Goal: Task Accomplishment & Management: Manage account settings

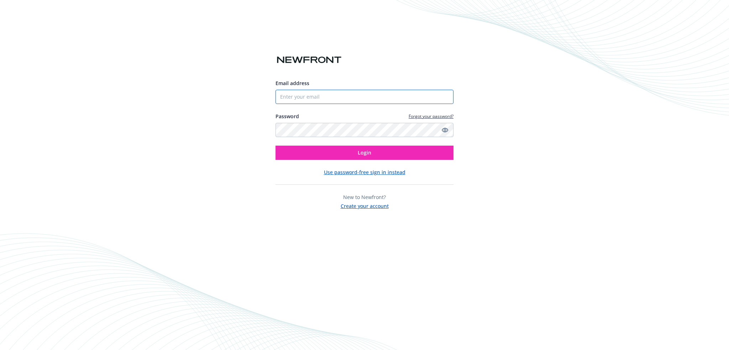
click at [300, 97] on input "Email address" at bounding box center [364, 97] width 178 height 14
type input "[PERSON_NAME][EMAIL_ADDRESS][PERSON_NAME][DOMAIN_NAME]"
click at [275, 146] on button "Login" at bounding box center [364, 153] width 178 height 14
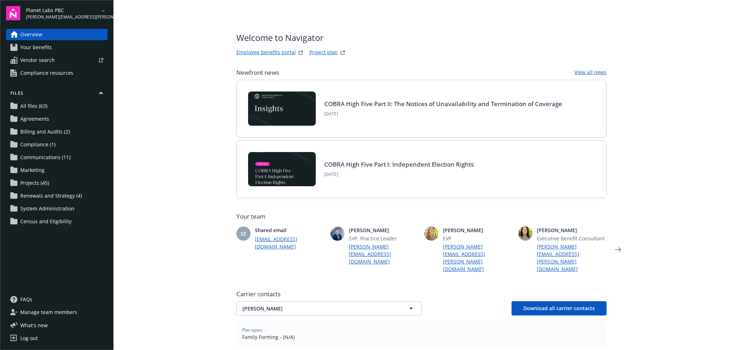
click at [102, 11] on icon "arrowDropDown" at bounding box center [103, 11] width 9 height 9
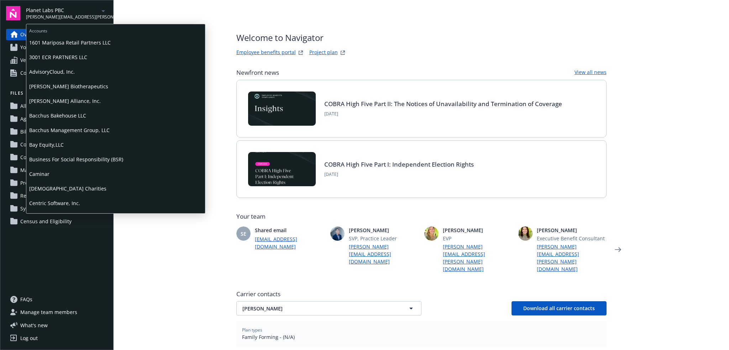
scroll to position [392, 0]
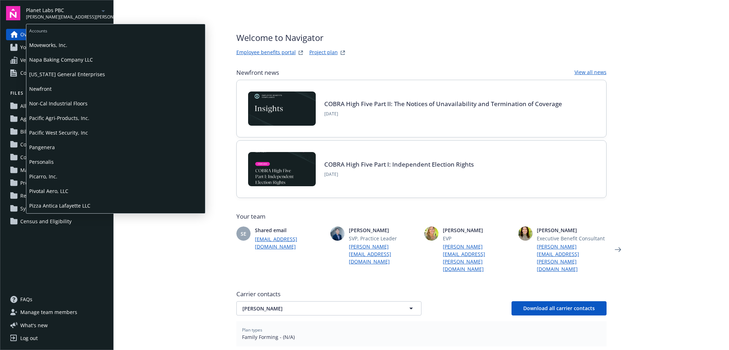
click at [72, 193] on span "Pivotal Aero, LLC" at bounding box center [115, 191] width 173 height 15
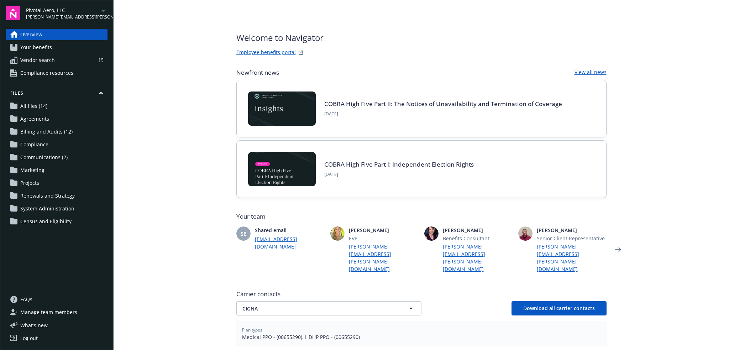
scroll to position [131, 0]
